Goal: Find specific page/section

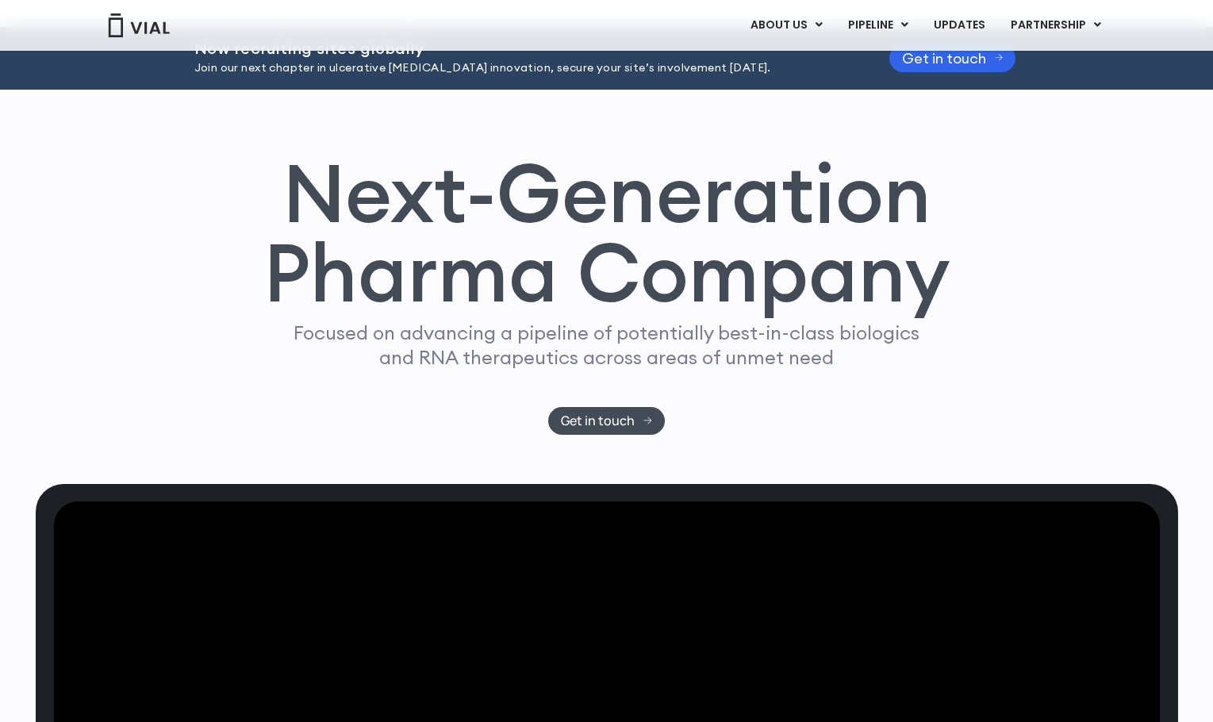
scroll to position [40, 0]
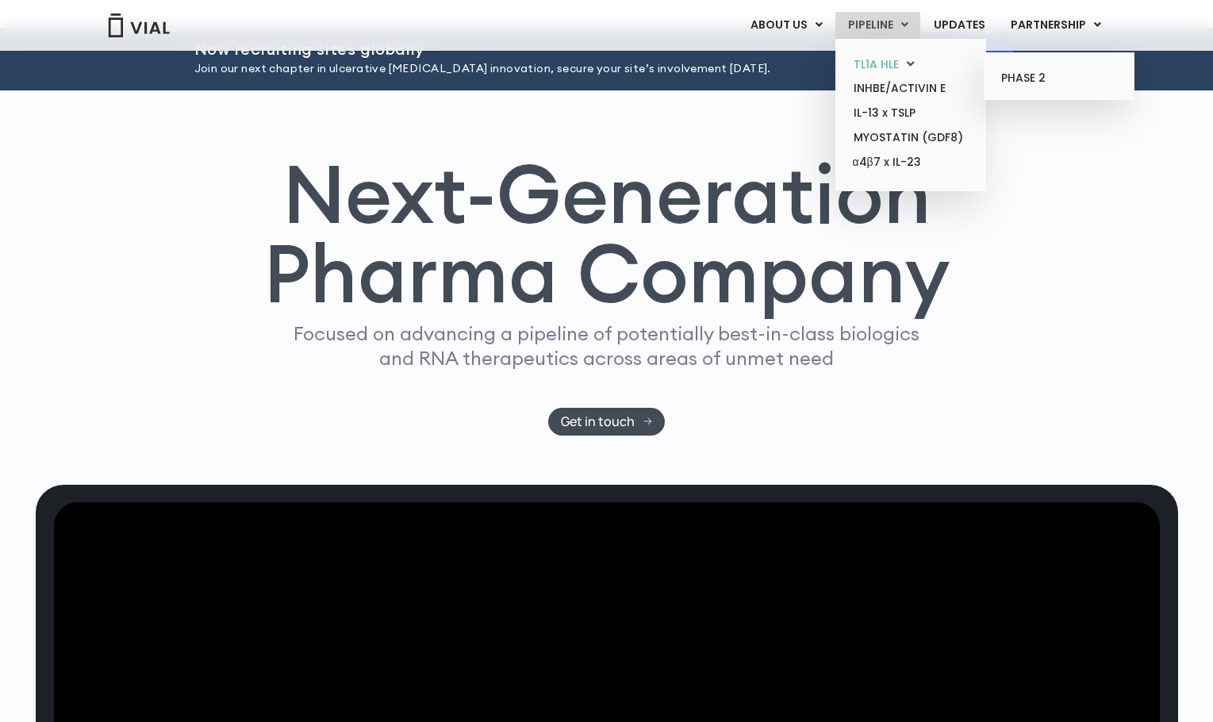
click at [883, 56] on link "TL1A HLE" at bounding box center [910, 64] width 139 height 25
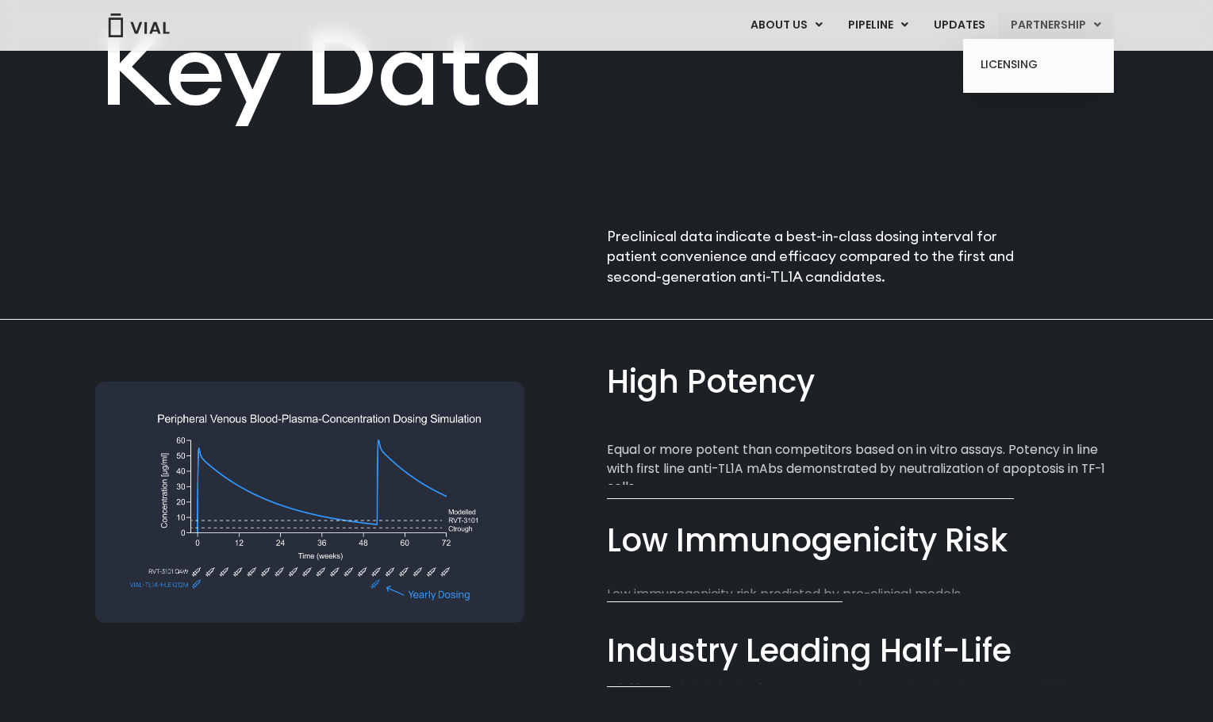
scroll to position [893, 0]
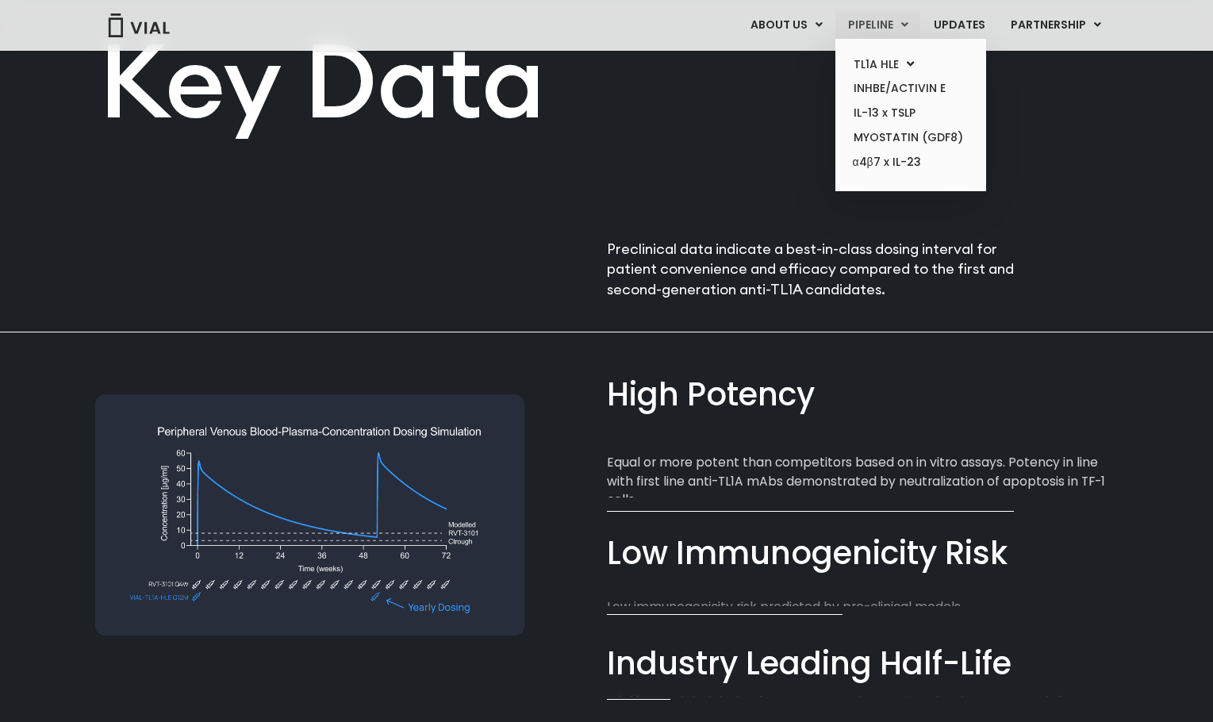
click at [886, 26] on link "PIPELINE" at bounding box center [878, 25] width 85 height 27
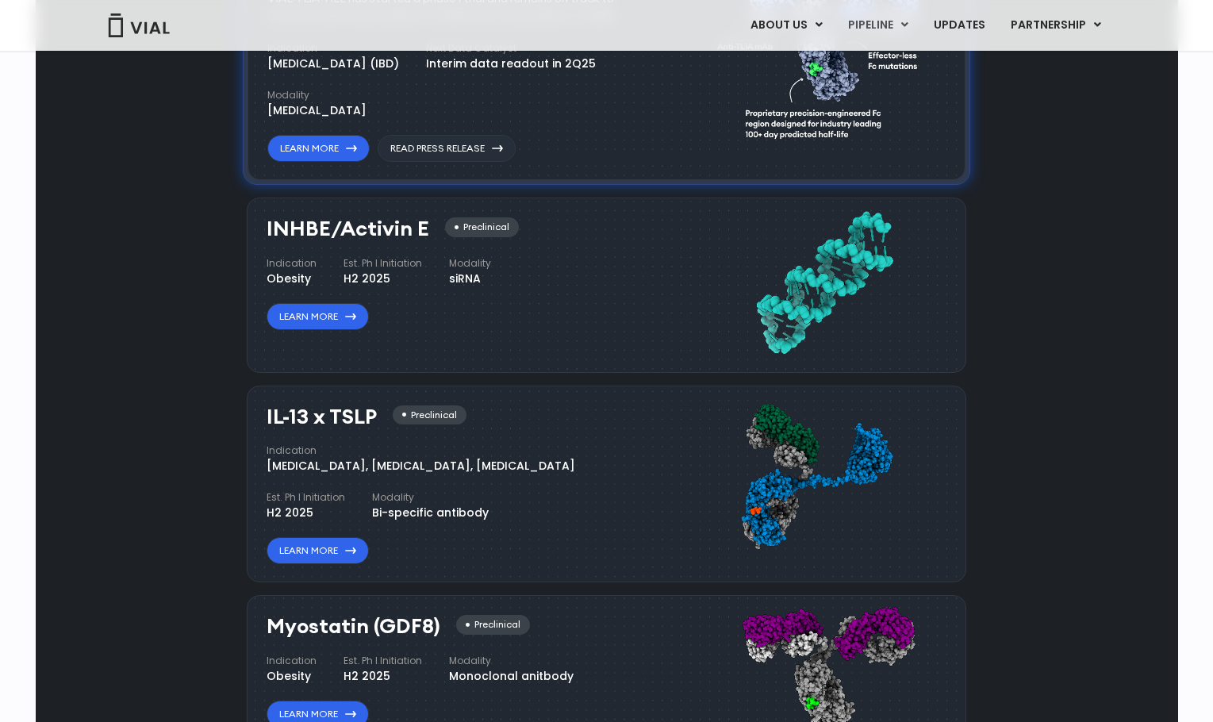
scroll to position [1202, 0]
